Goal: Information Seeking & Learning: Learn about a topic

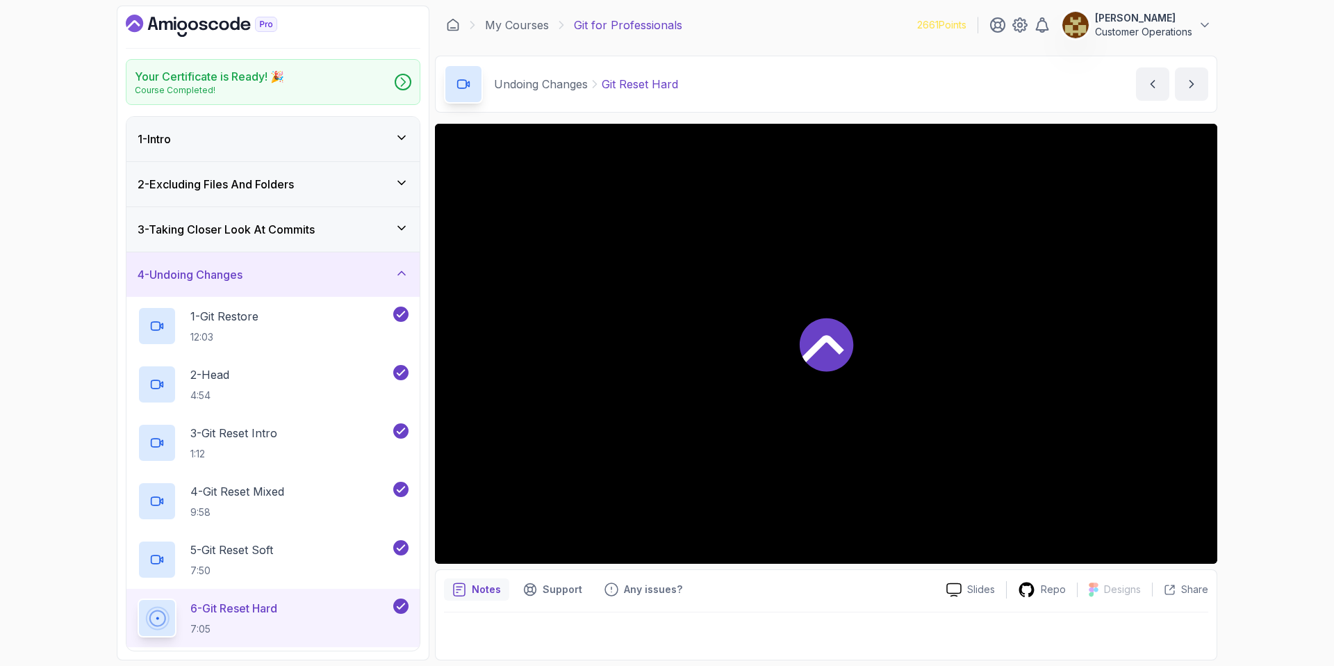
click at [361, 279] on div "4 - Undoing Changes" at bounding box center [273, 274] width 271 height 17
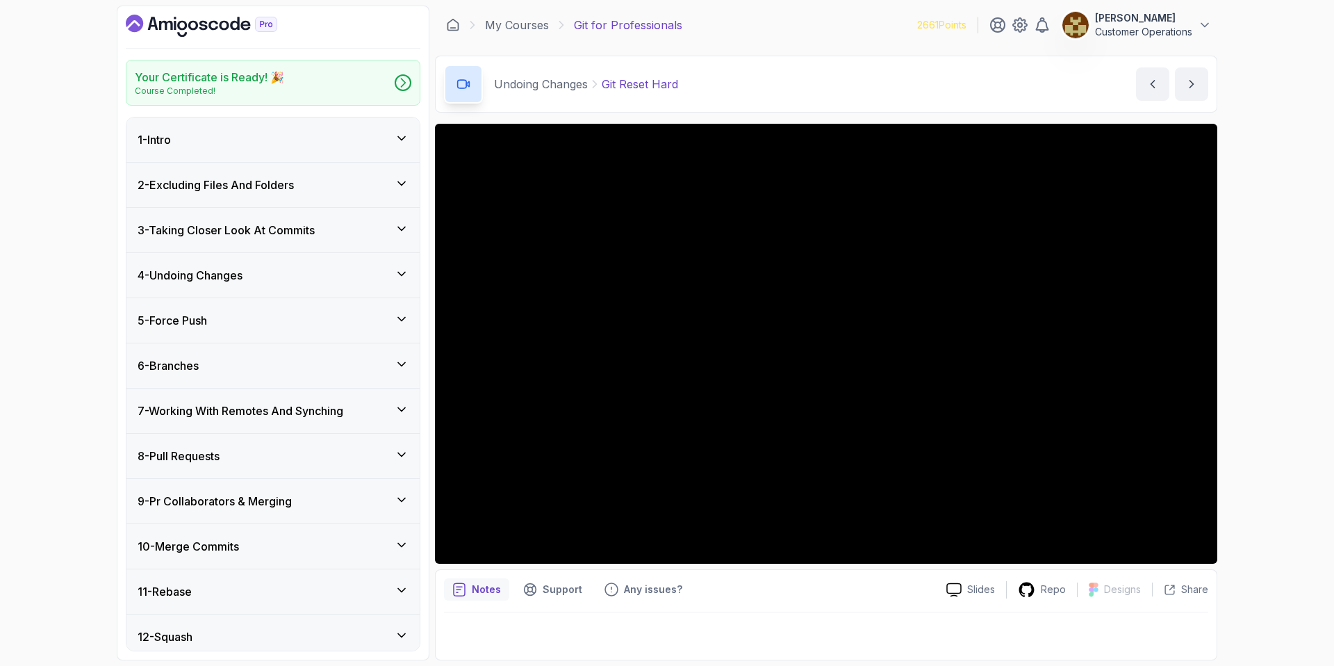
click at [158, 23] on icon "Dashboard" at bounding box center [202, 26] width 152 height 22
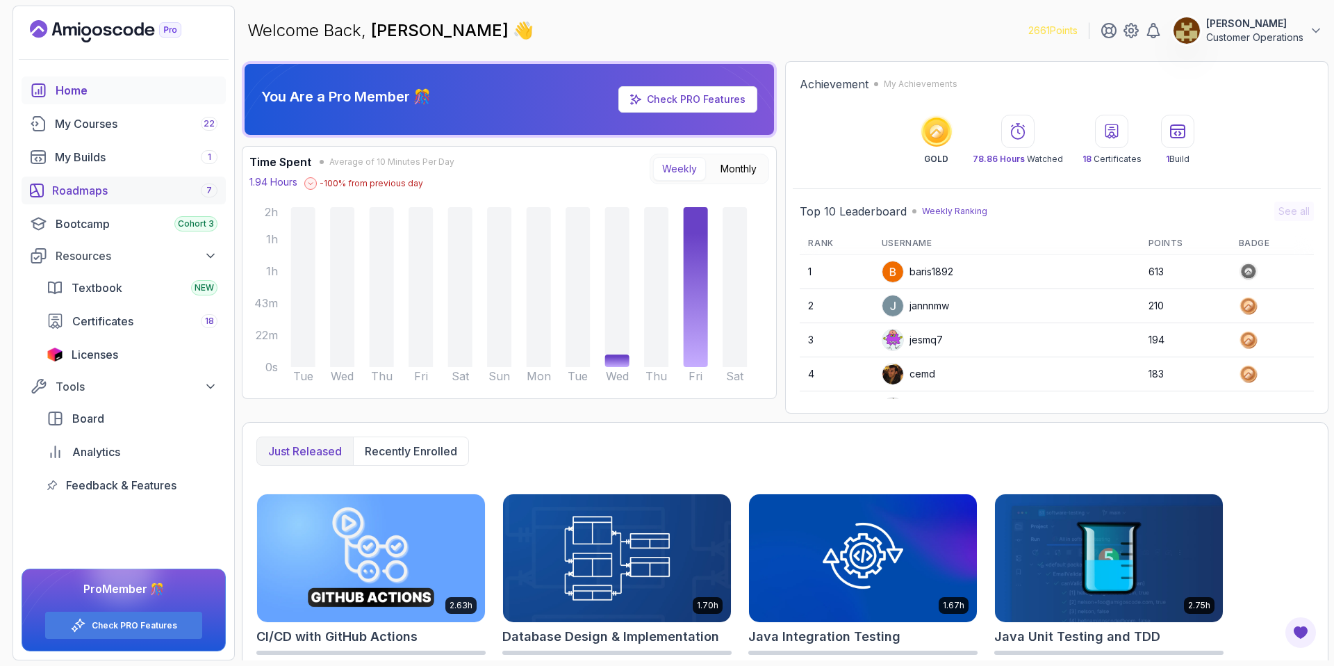
click at [128, 191] on div "Roadmaps 7" at bounding box center [134, 190] width 165 height 17
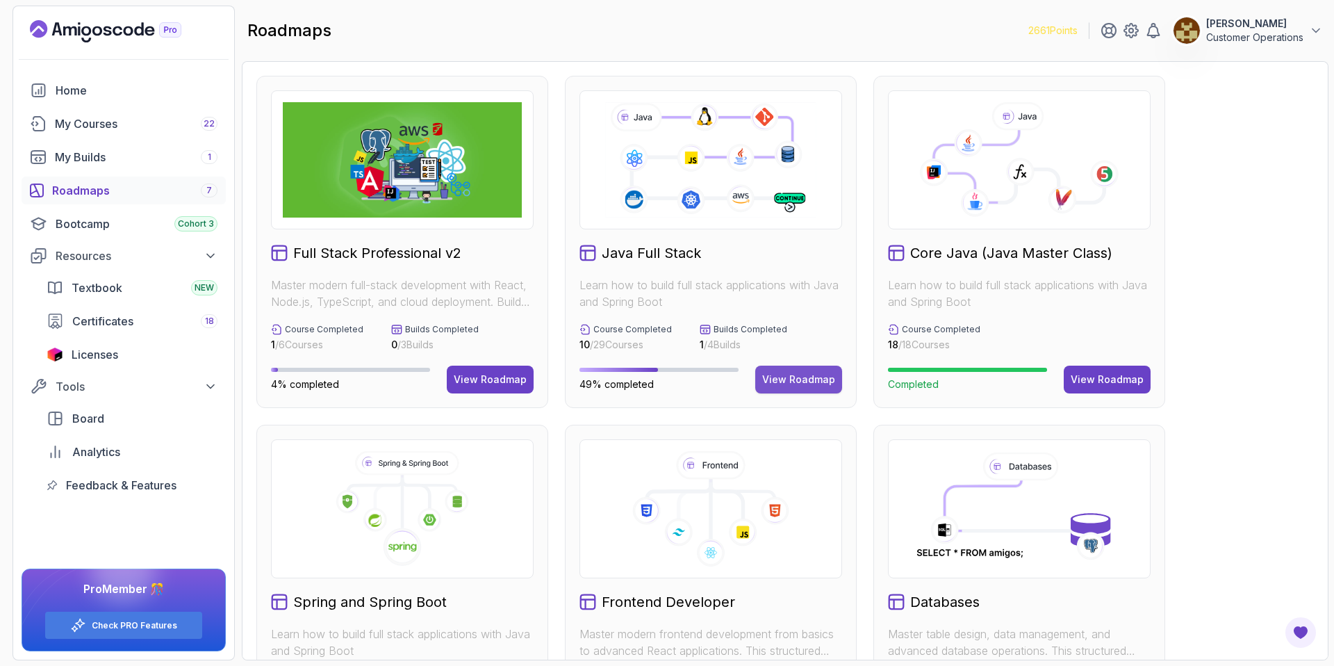
click at [795, 374] on div "View Roadmap" at bounding box center [798, 380] width 73 height 14
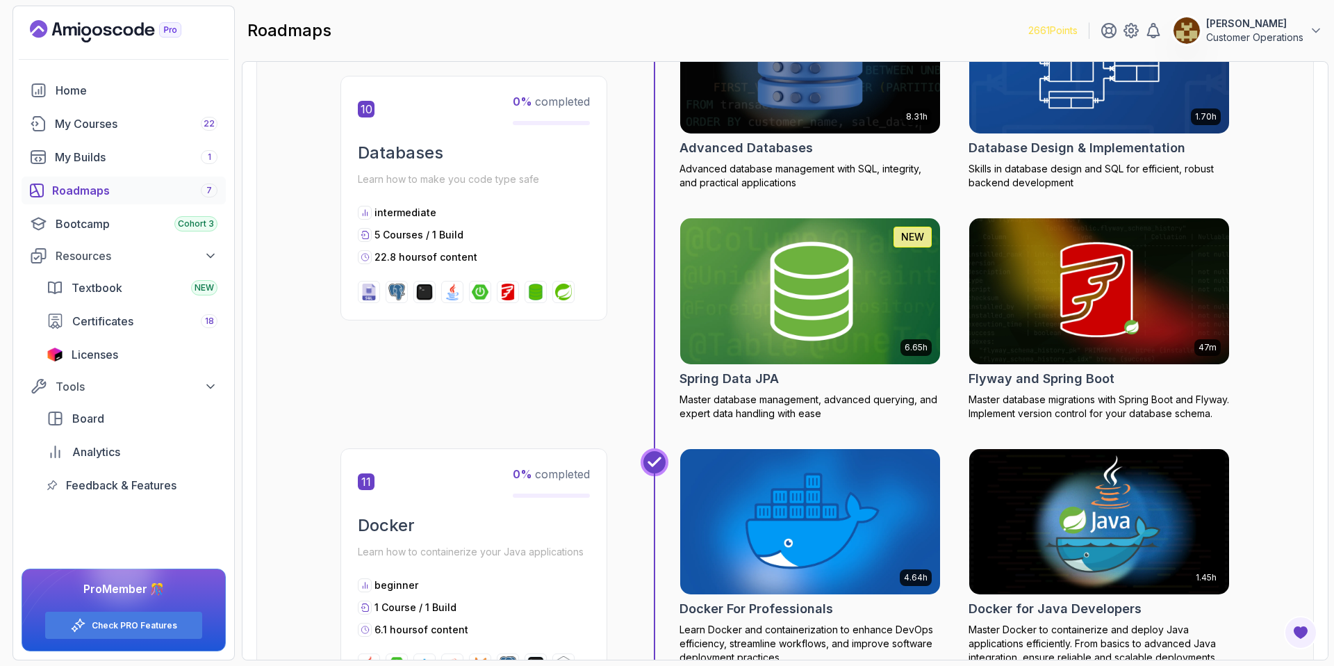
scroll to position [3451, 0]
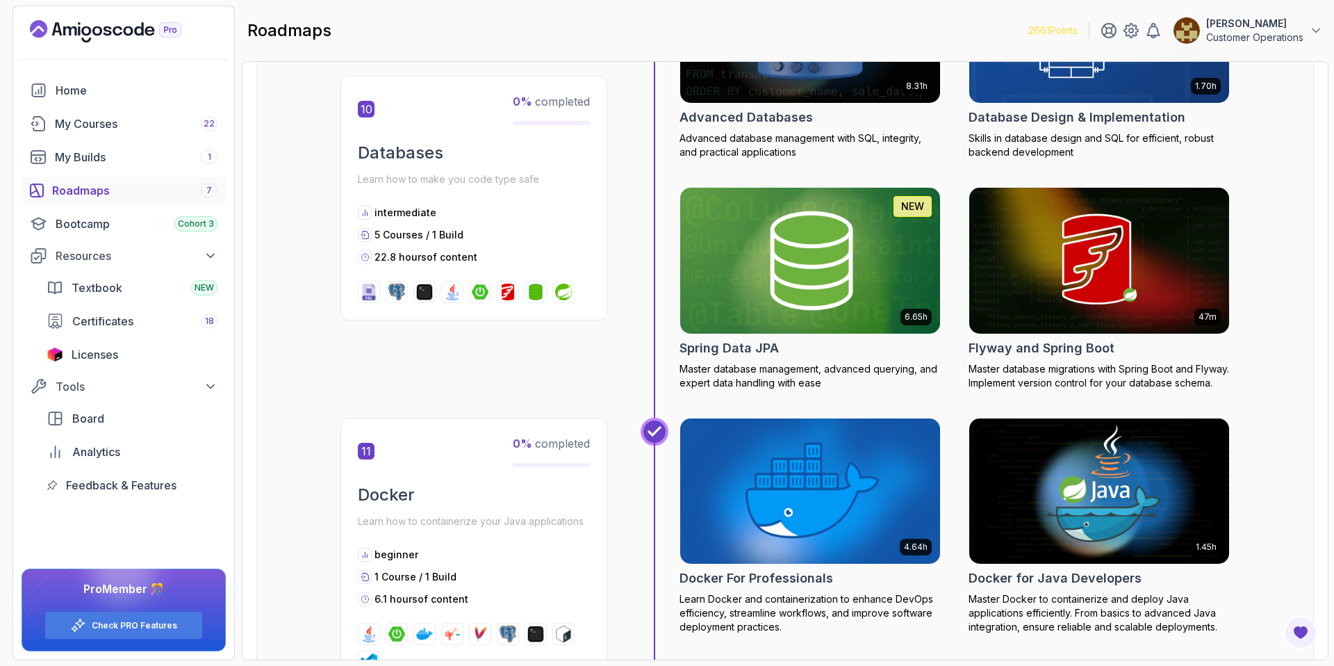
drag, startPoint x: 972, startPoint y: 299, endPoint x: 1303, endPoint y: 271, distance: 332.7
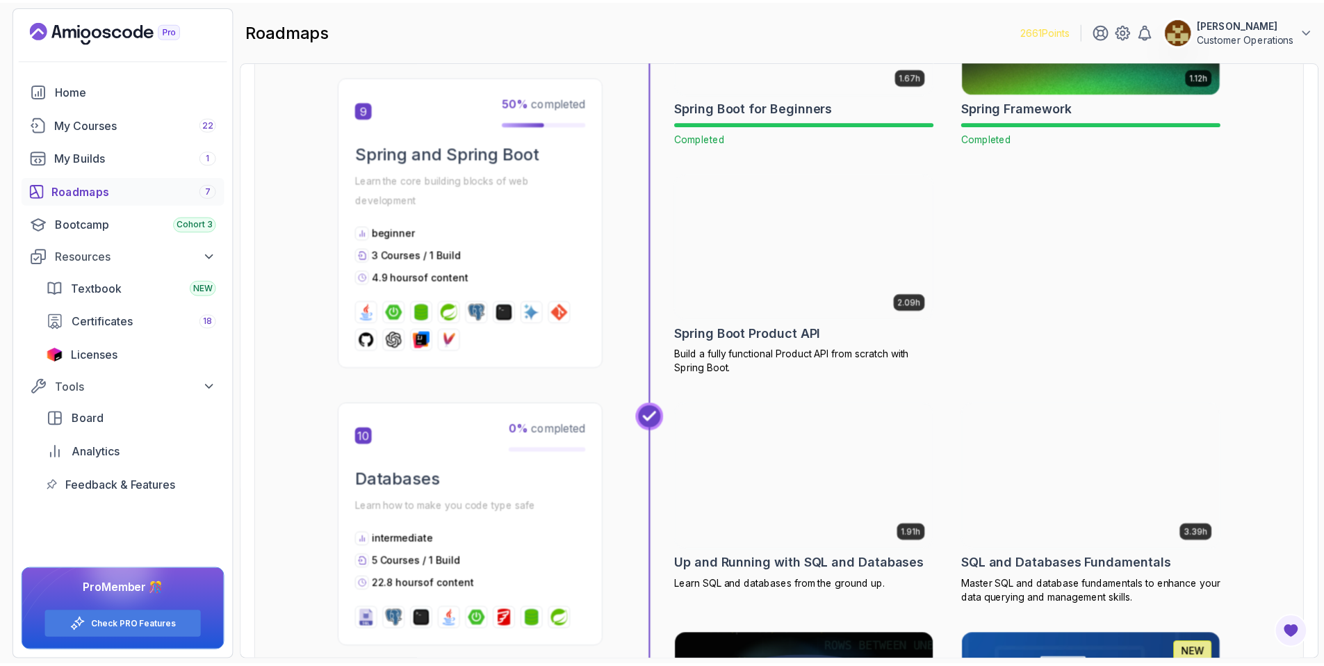
scroll to position [2872, 0]
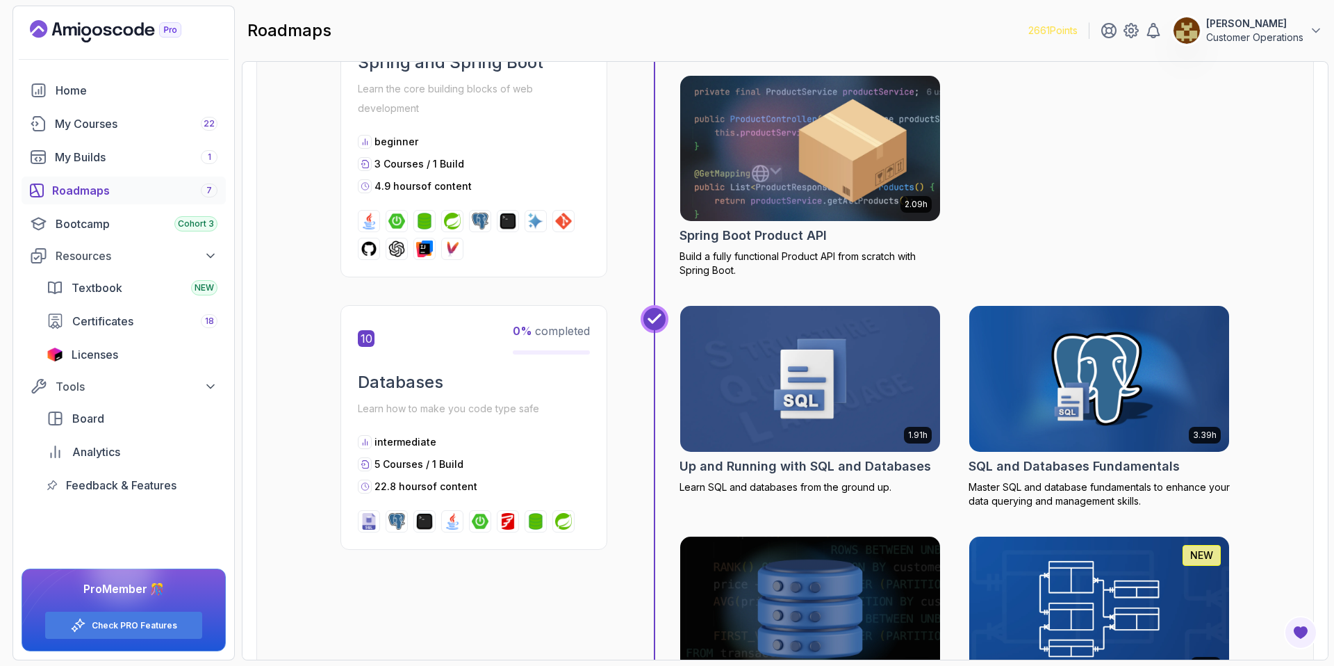
click at [834, 154] on img at bounding box center [810, 148] width 273 height 153
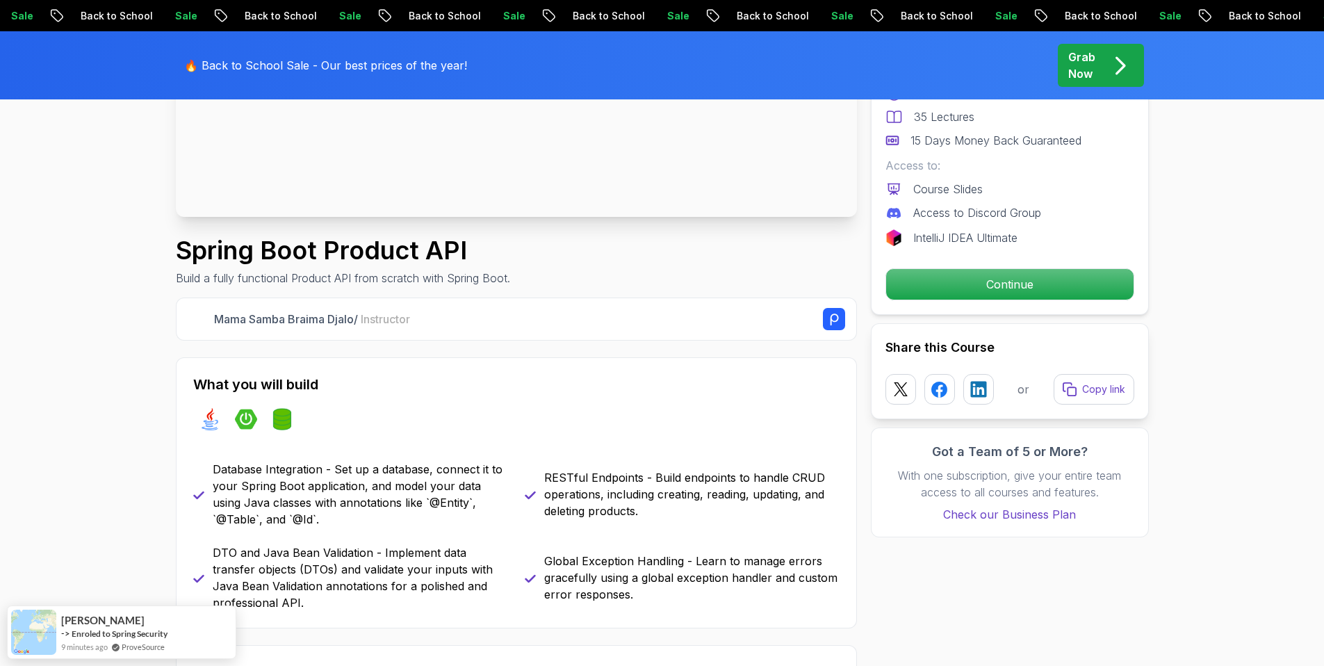
scroll to position [395, 0]
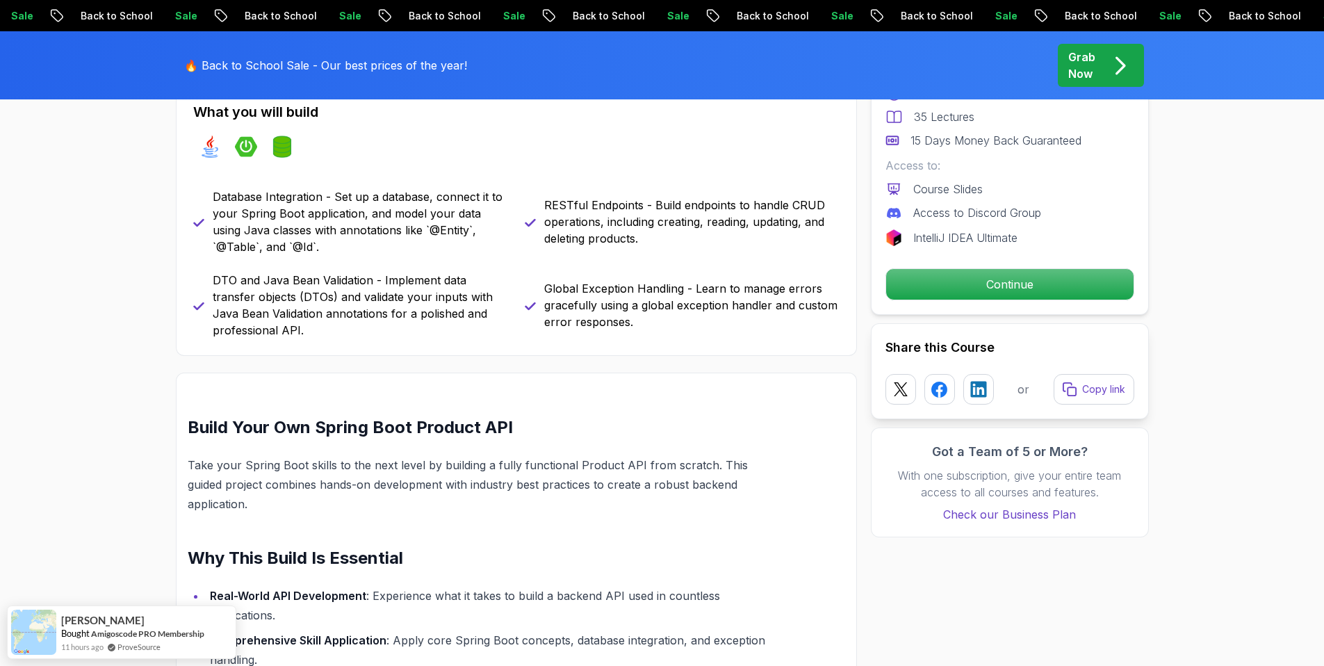
scroll to position [427, 0]
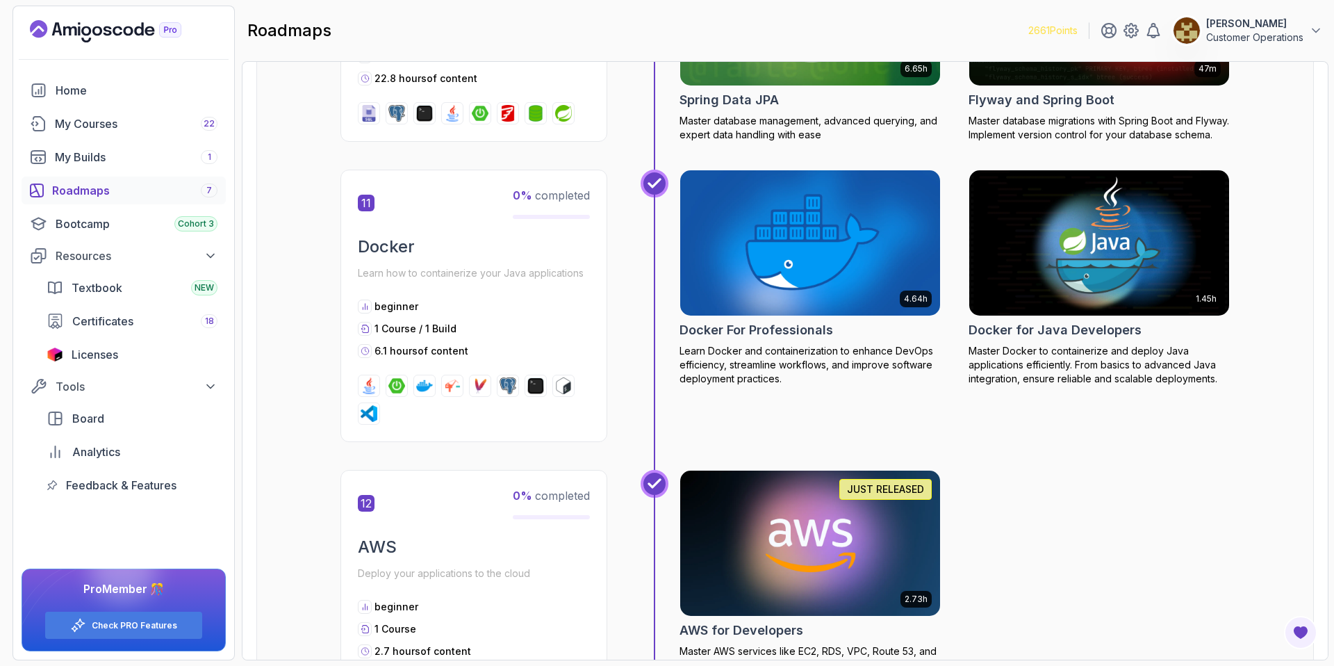
scroll to position [3107, 0]
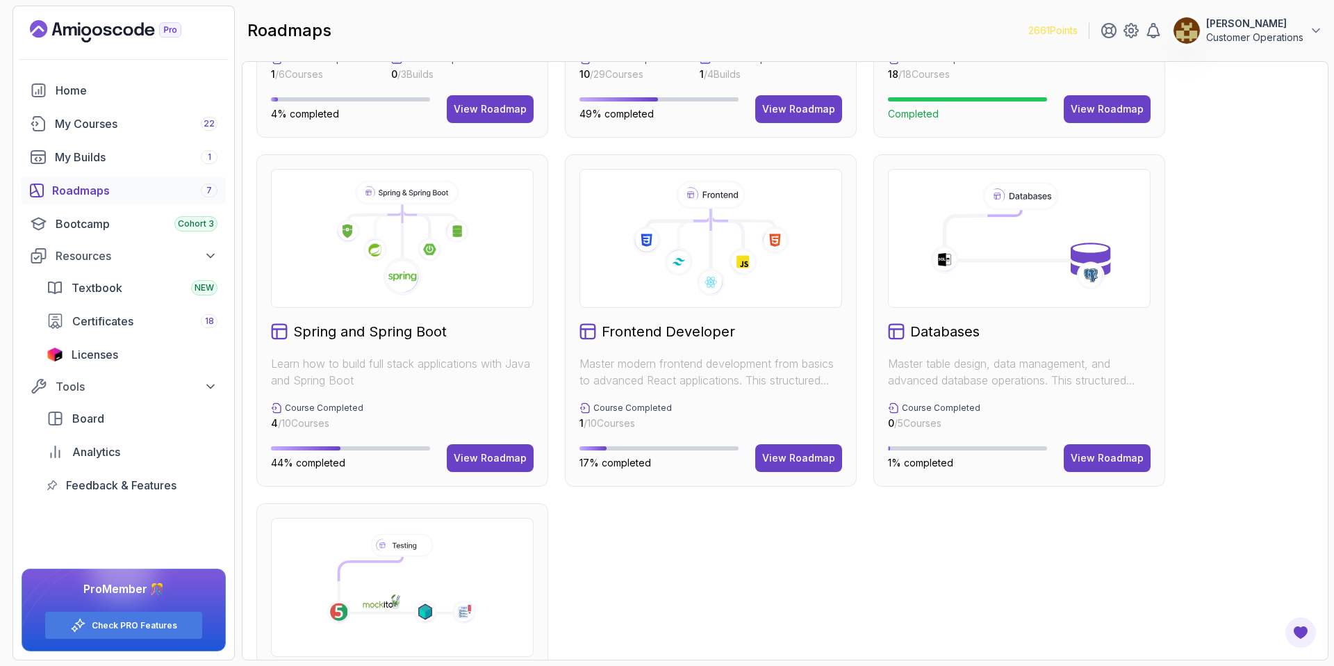
scroll to position [272, 0]
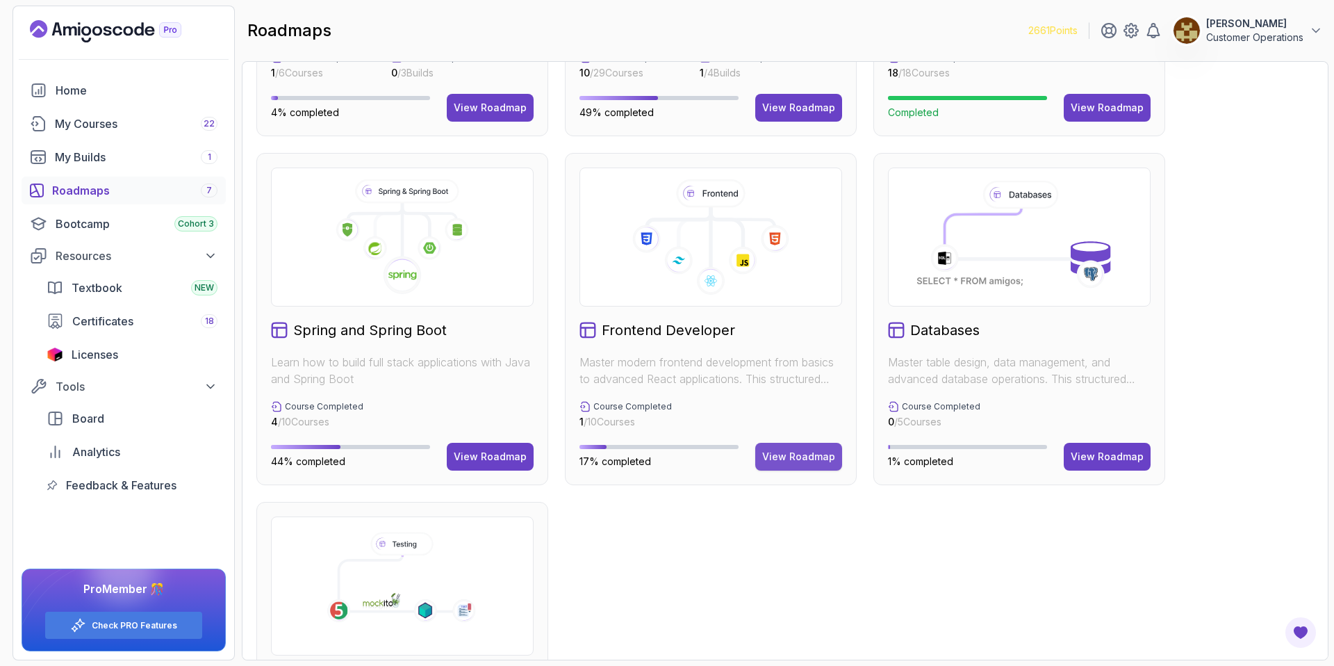
click at [774, 459] on div "View Roadmap" at bounding box center [798, 457] width 73 height 14
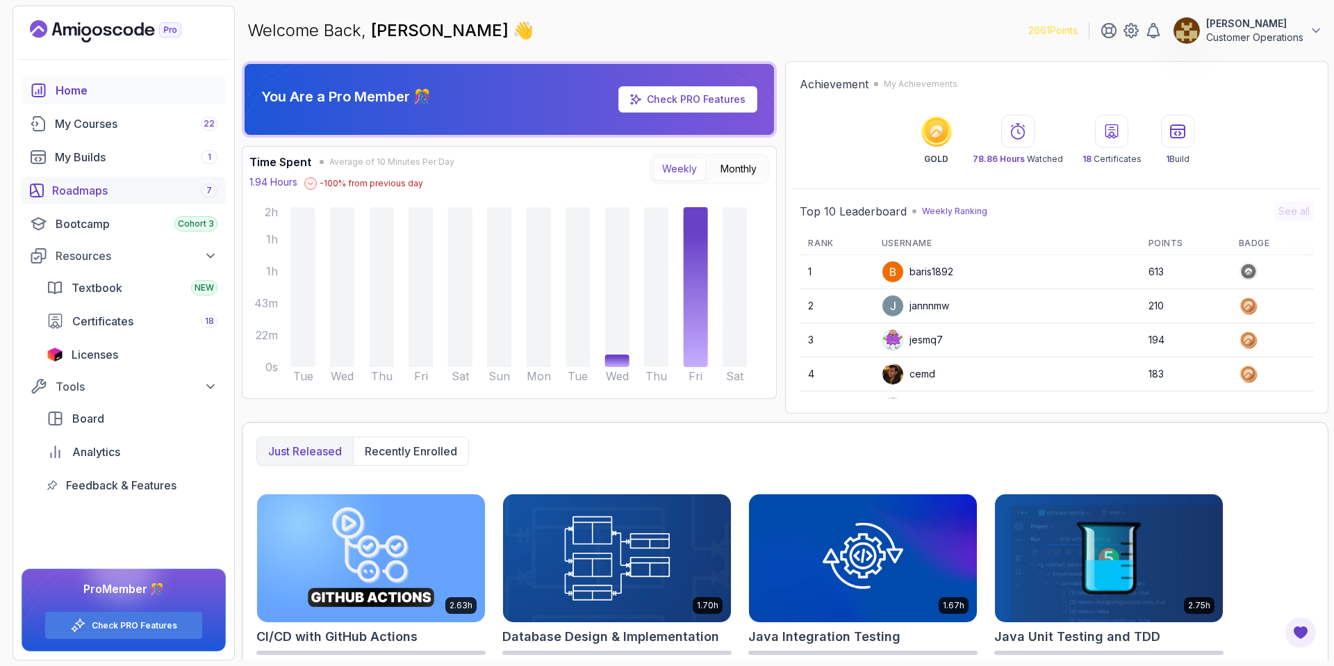
click at [117, 183] on div "Roadmaps 7" at bounding box center [134, 190] width 165 height 17
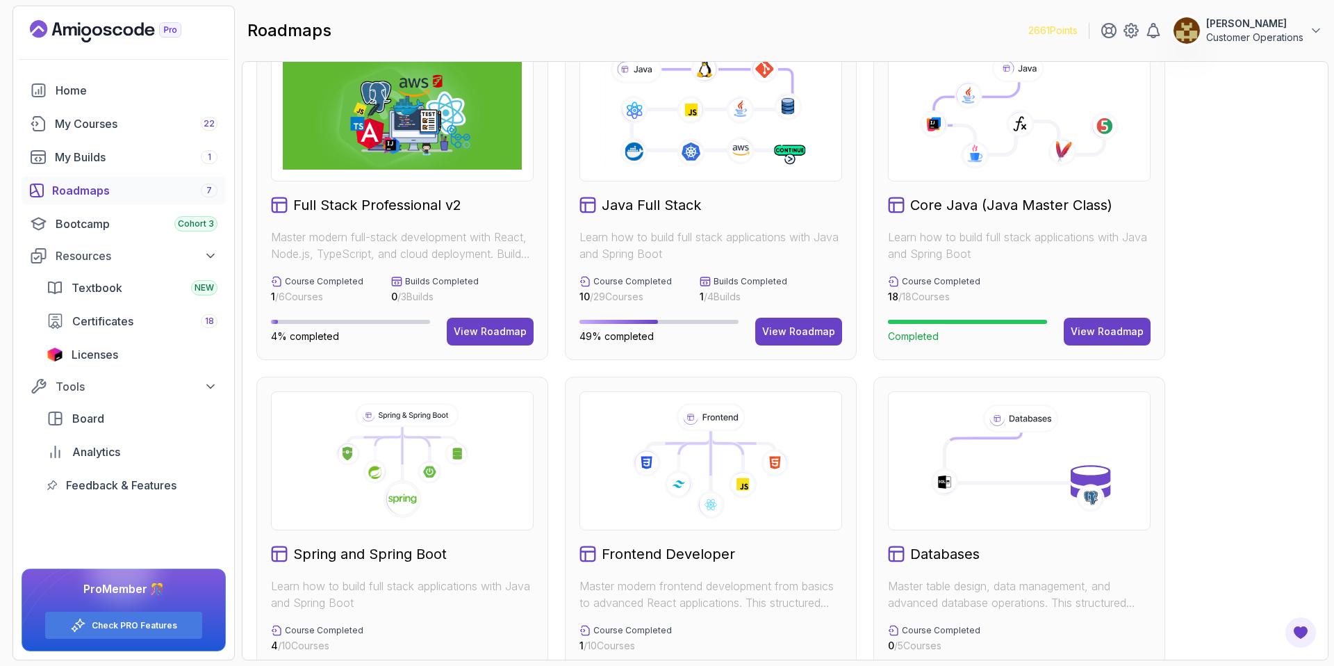
scroll to position [51, 0]
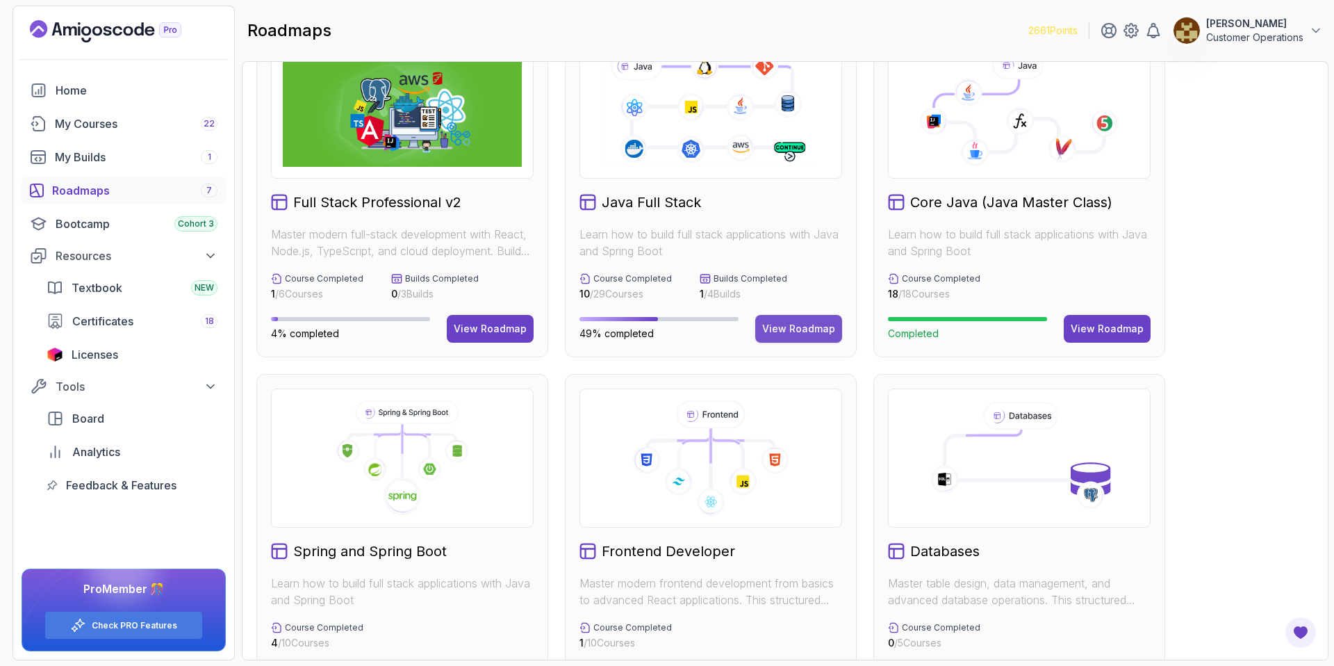
click at [798, 334] on div "View Roadmap" at bounding box center [798, 329] width 73 height 14
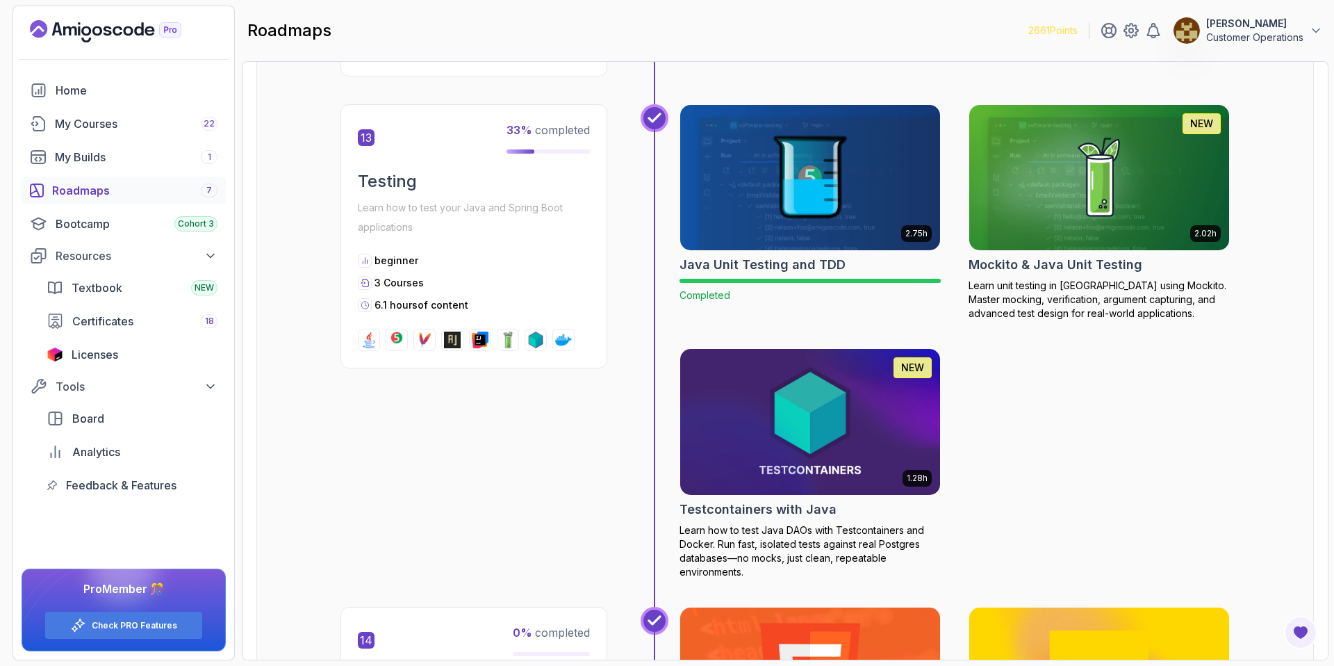
scroll to position [4319, 0]
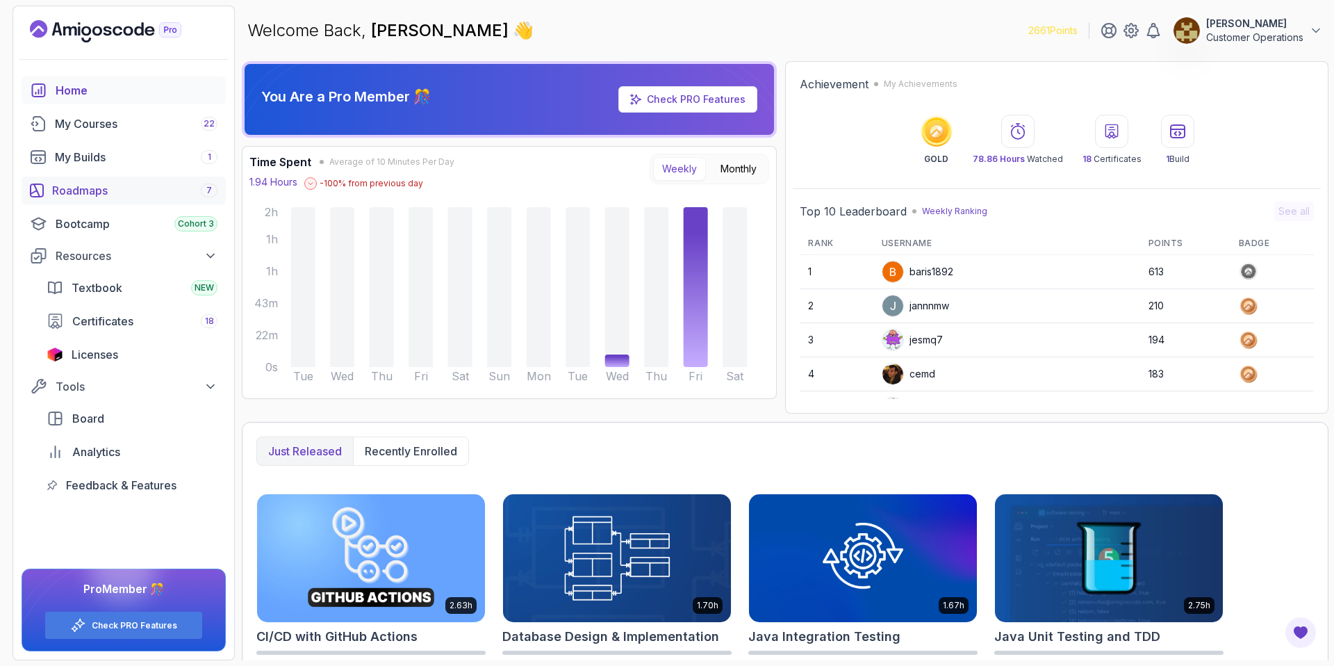
click at [130, 187] on div "Roadmaps 7" at bounding box center [134, 190] width 165 height 17
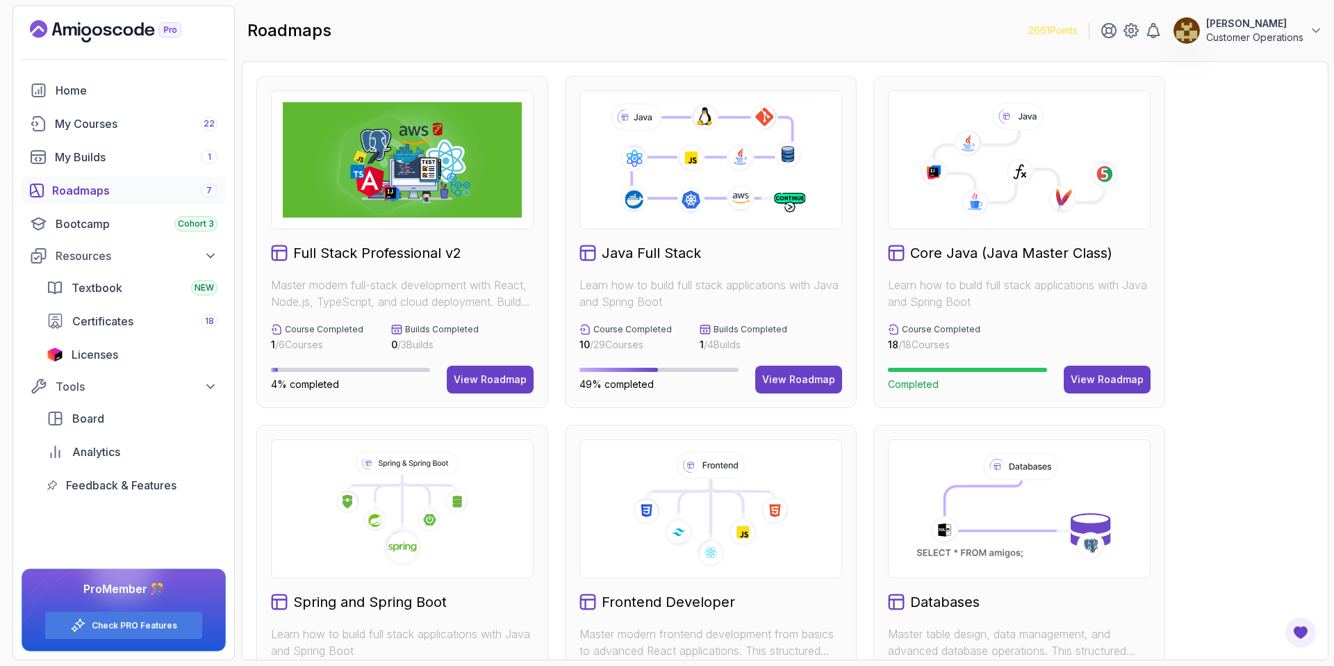
scroll to position [3, 0]
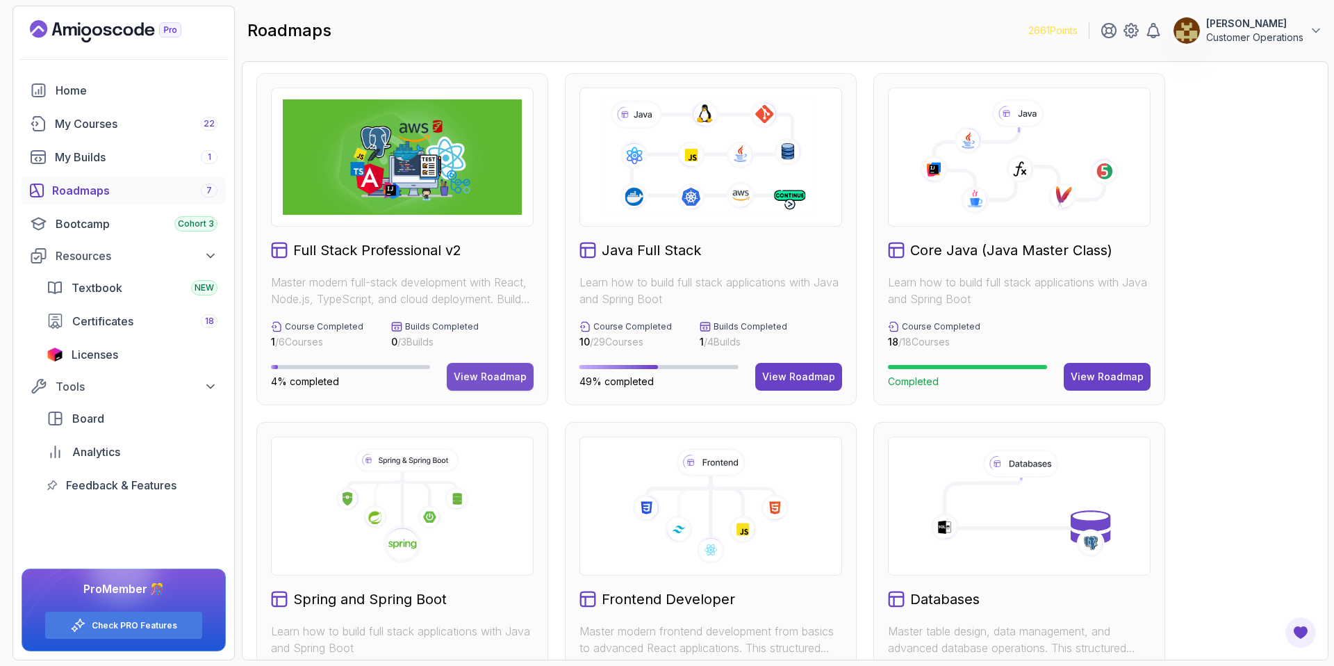
click at [516, 368] on button "View Roadmap" at bounding box center [490, 377] width 87 height 28
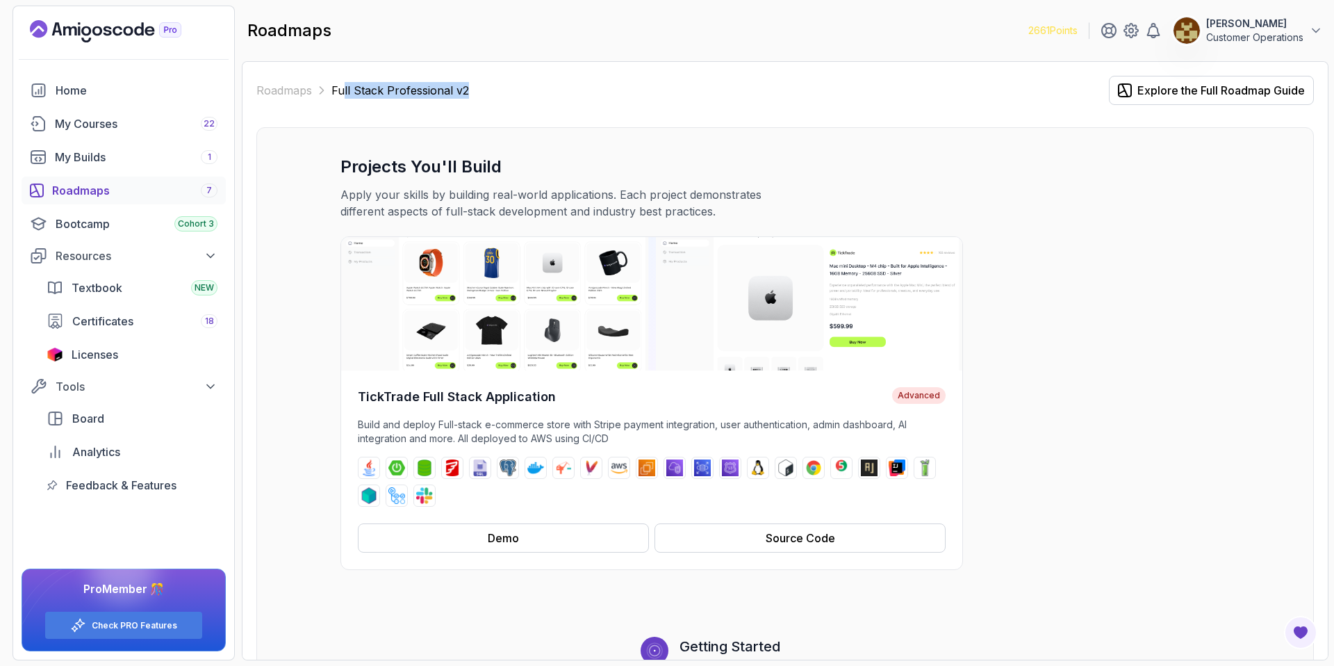
drag, startPoint x: 615, startPoint y: 92, endPoint x: 341, endPoint y: 96, distance: 273.8
click at [341, 96] on div "Roadmaps Full Stack Professional v2 Explore the Full Roadmap Guide" at bounding box center [785, 90] width 1058 height 29
click at [341, 96] on p "Full Stack Professional v2" at bounding box center [401, 90] width 138 height 17
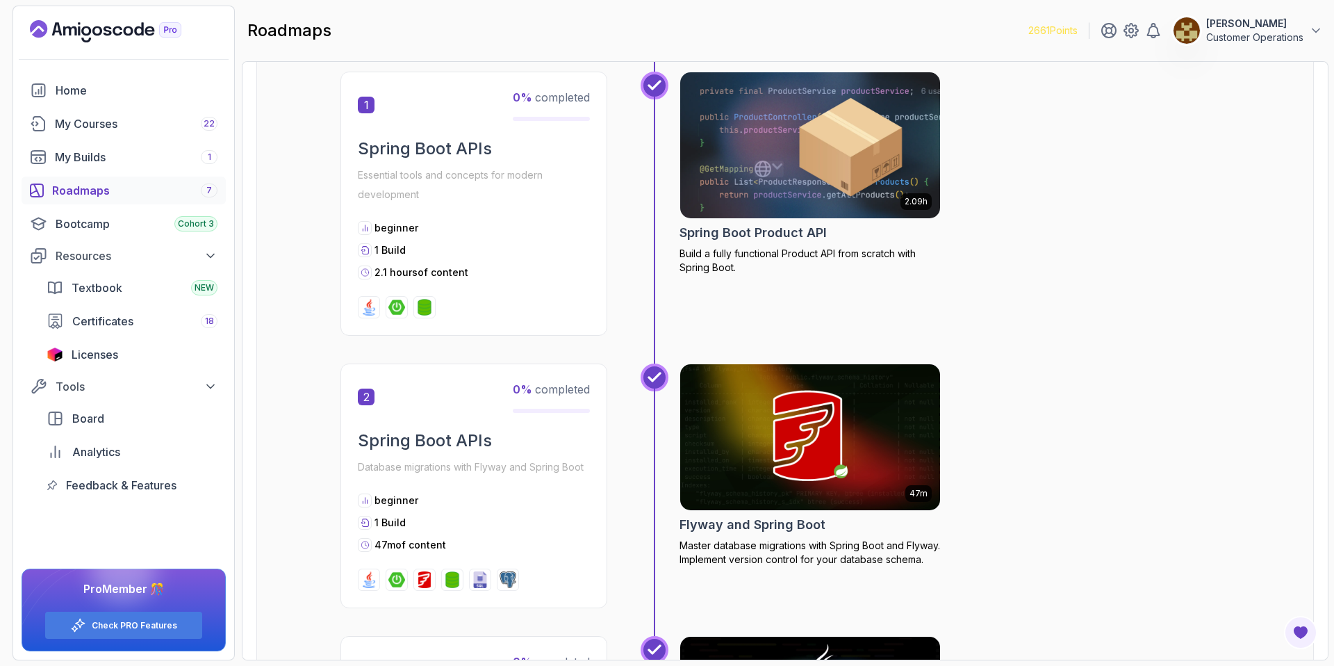
scroll to position [1186, 0]
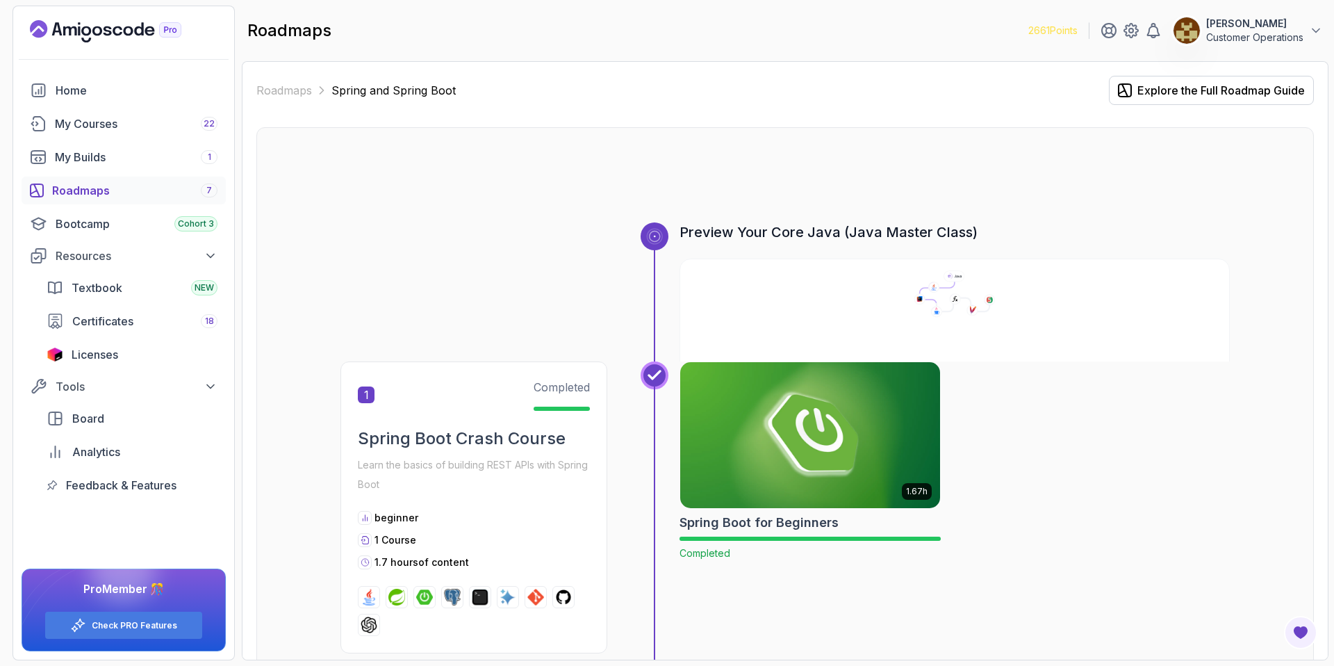
click at [708, 158] on div at bounding box center [786, 189] width 890 height 67
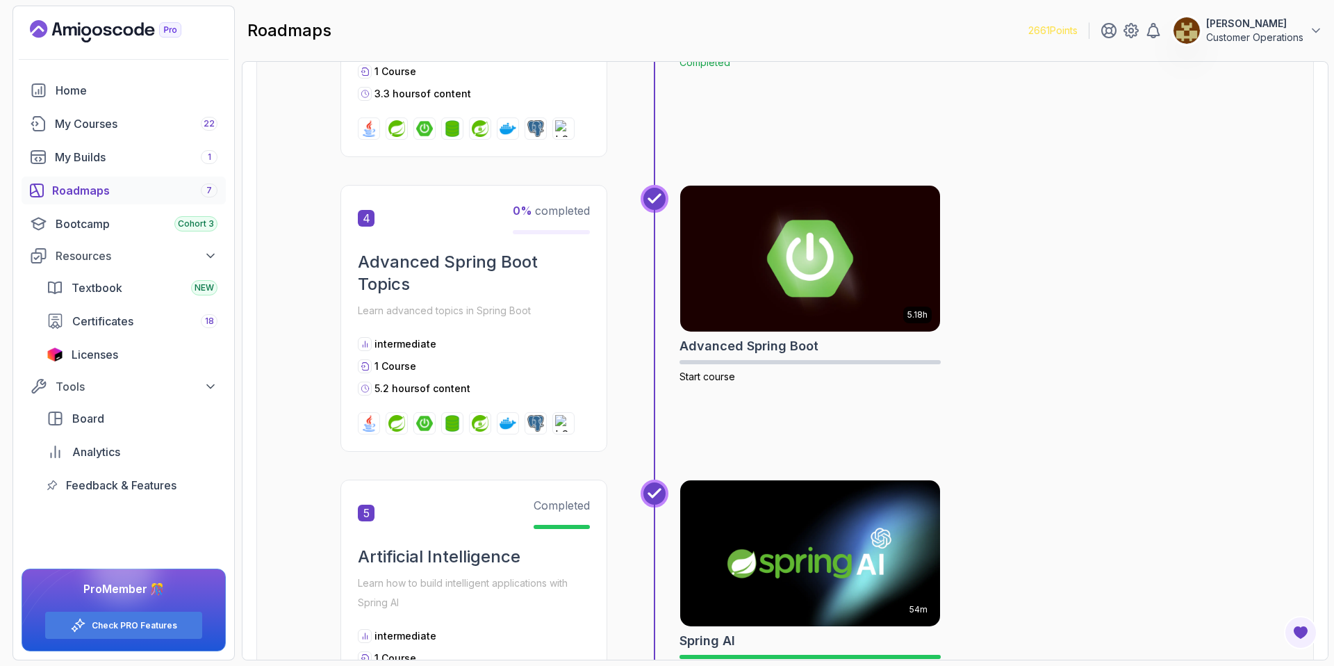
scroll to position [1113, 0]
